Goal: Task Accomplishment & Management: Use online tool/utility

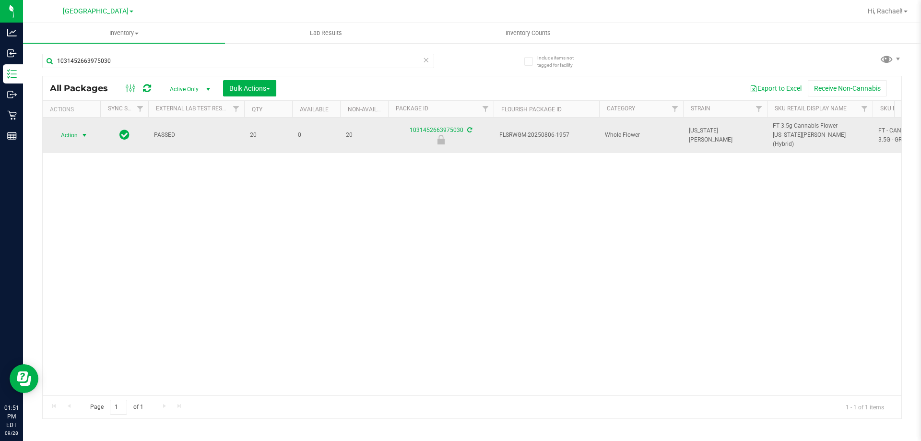
type input "1031452663975030"
click at [85, 131] on span "select" at bounding box center [85, 135] width 8 height 8
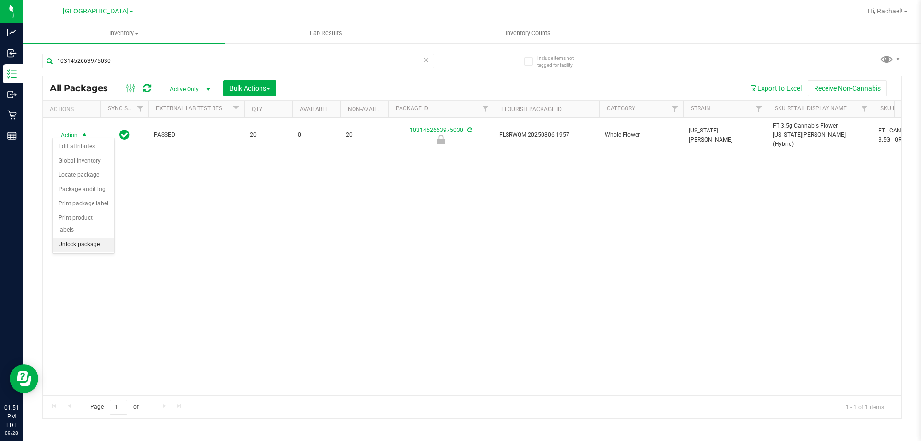
click at [94, 237] on li "Unlock package" at bounding box center [83, 244] width 61 height 14
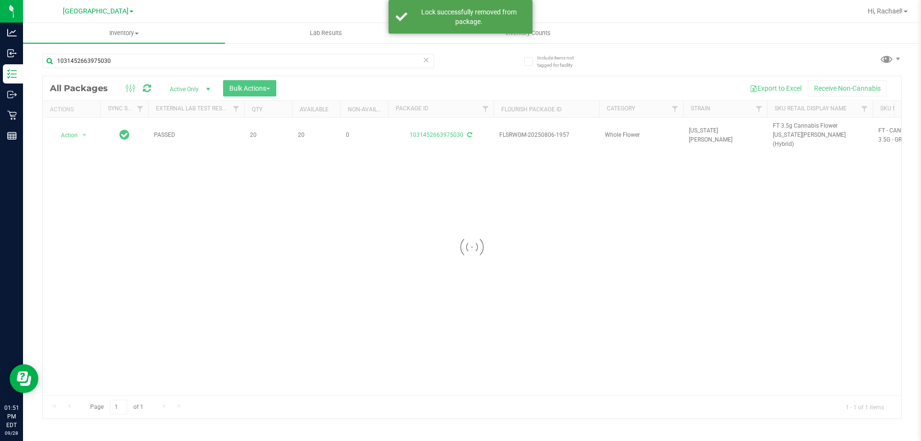
click at [797, 124] on div at bounding box center [472, 247] width 859 height 342
click at [797, 124] on span "FT 3.5g Cannabis Flower [US_STATE][PERSON_NAME] (Hybrid)" at bounding box center [820, 135] width 94 height 28
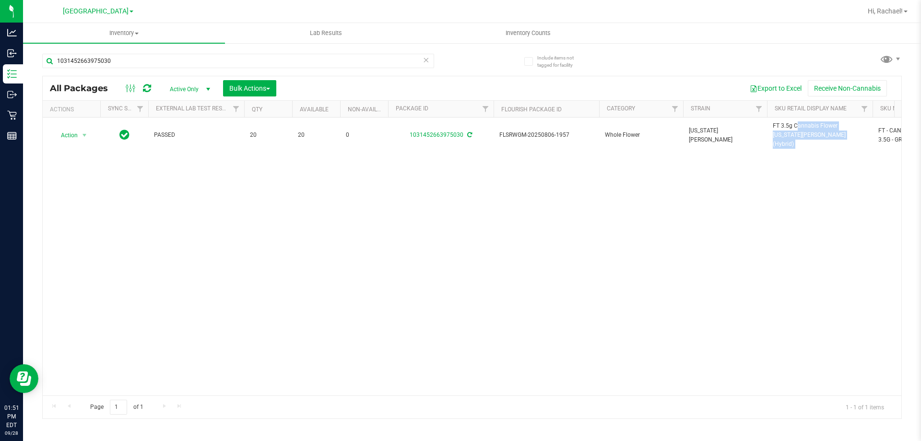
click at [797, 124] on span "FT 3.5g Cannabis Flower [US_STATE][PERSON_NAME] (Hybrid)" at bounding box center [820, 135] width 94 height 28
click at [285, 60] on input "1031452663975030" at bounding box center [238, 61] width 392 height 14
paste input "FT 3.5g Cannabis Flower [US_STATE][PERSON_NAME] (Hybrid)"
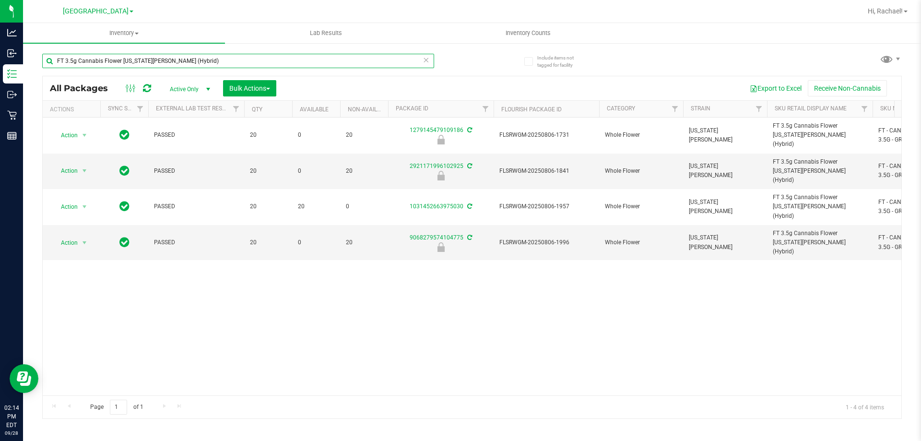
click at [186, 61] on input "FT 3.5g Cannabis Flower [US_STATE][PERSON_NAME] (Hybrid)" at bounding box center [238, 61] width 392 height 14
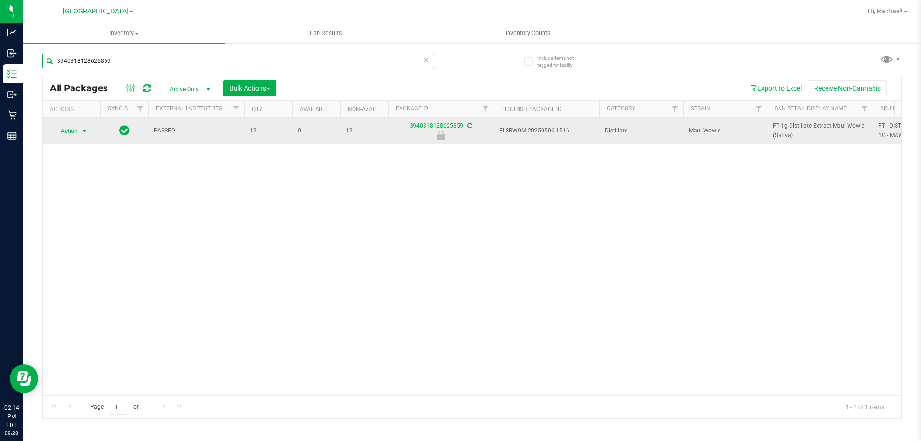
type input "3940318128625859"
click at [83, 131] on span "select" at bounding box center [85, 131] width 8 height 8
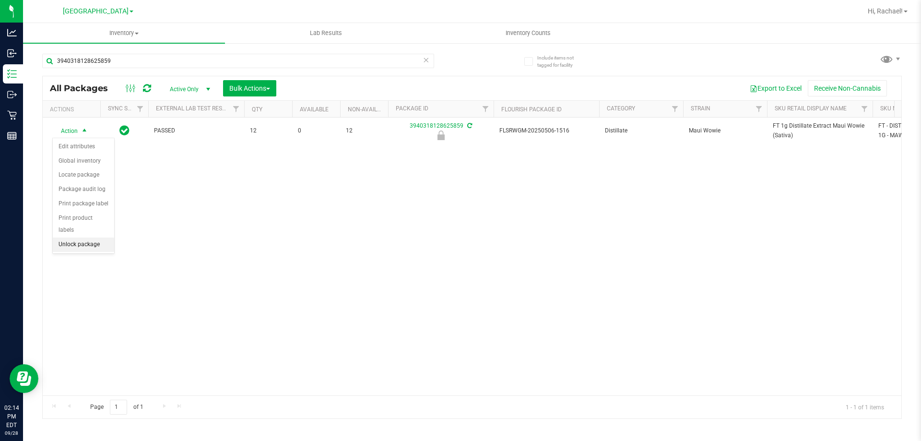
click at [69, 237] on li "Unlock package" at bounding box center [83, 244] width 61 height 14
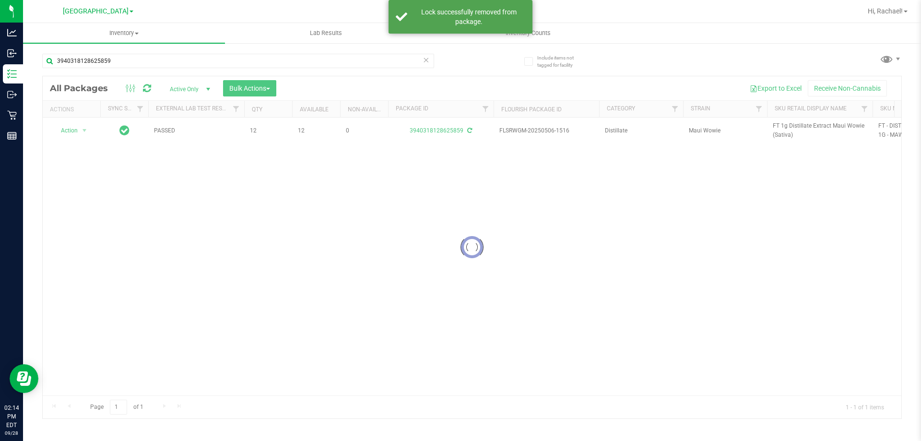
click at [803, 125] on div at bounding box center [472, 247] width 859 height 342
click at [803, 125] on span "FT 1g Distillate Extract Maui Wowie (Sativa)" at bounding box center [820, 130] width 94 height 18
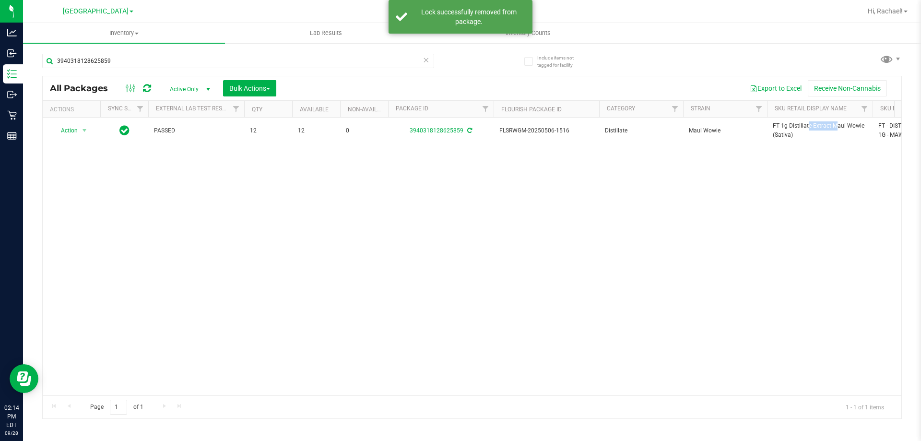
click at [803, 125] on span "FT 1g Distillate Extract Maui Wowie (Sativa)" at bounding box center [820, 130] width 94 height 18
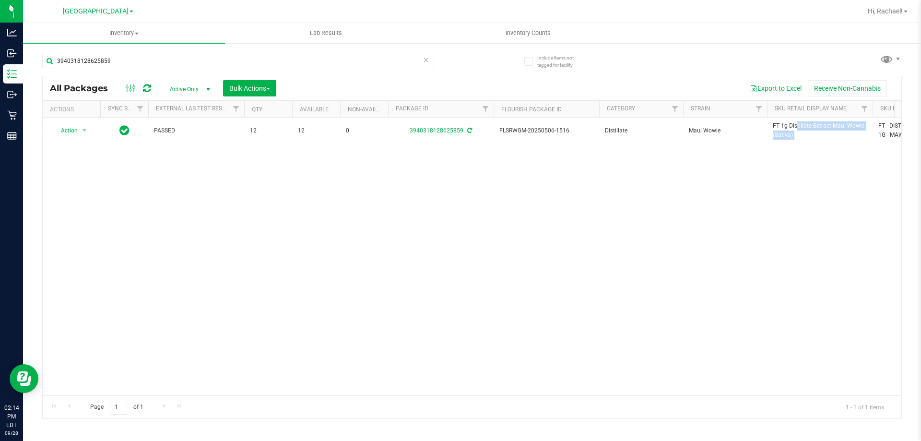
copy tr "FT 1g Distillate Extract Maui Wowie (Sativa)"
click at [125, 60] on input "3940318128625859" at bounding box center [238, 61] width 392 height 14
paste input "FT 1g Distillate Extract Maui Wowie (Sativa)"
type input "FT 1g Distillate Extract Maui Wowie (Sativa)"
